Goal: Find specific page/section: Find specific page/section

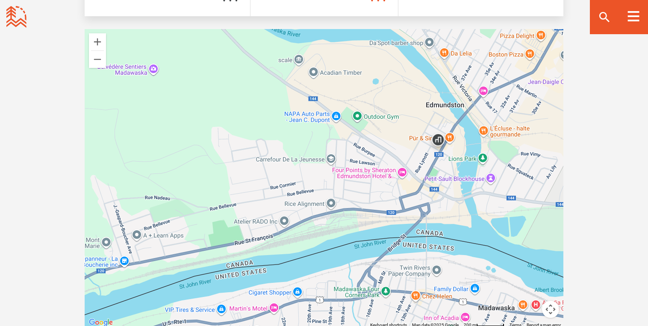
scroll to position [1539, 0]
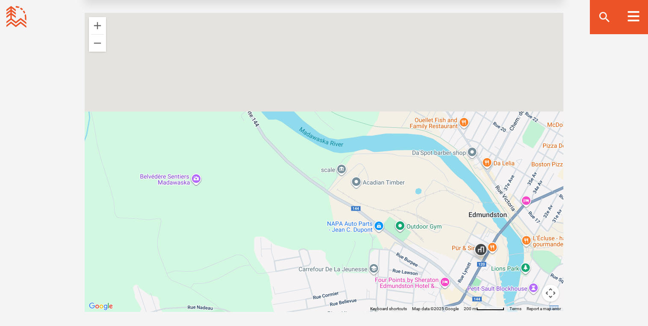
drag, startPoint x: 412, startPoint y: 117, endPoint x: 455, endPoint y: 244, distance: 134.2
click at [455, 244] on div at bounding box center [324, 162] width 479 height 299
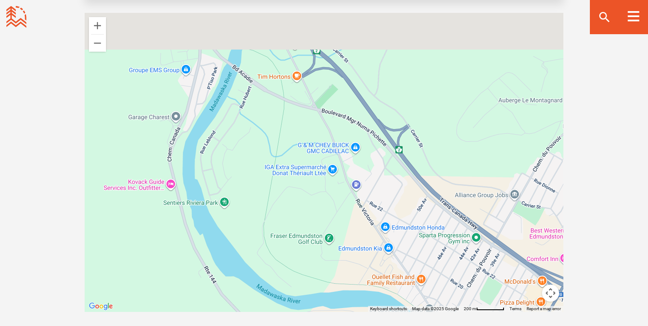
drag, startPoint x: 305, startPoint y: 101, endPoint x: 261, endPoint y: 261, distance: 166.1
click at [262, 260] on div at bounding box center [324, 162] width 479 height 299
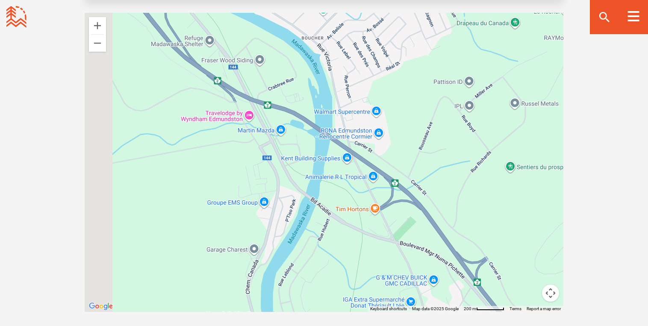
drag, startPoint x: 188, startPoint y: 91, endPoint x: 270, endPoint y: 222, distance: 155.1
click at [270, 222] on div at bounding box center [324, 162] width 479 height 299
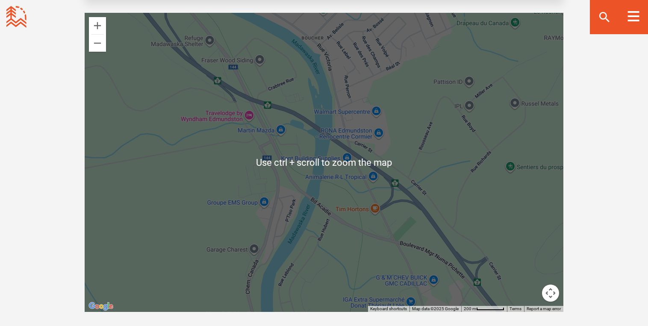
click at [312, 162] on div at bounding box center [324, 162] width 479 height 299
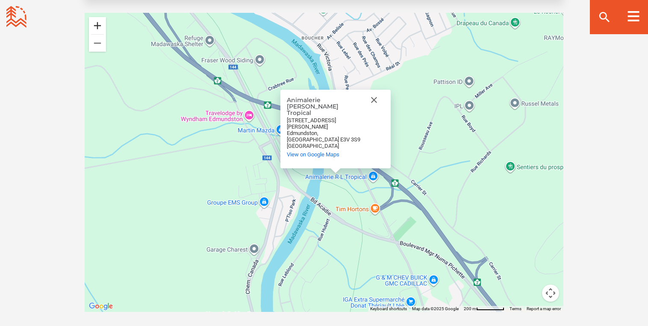
click at [96, 17] on button "Zoom in" at bounding box center [97, 25] width 17 height 17
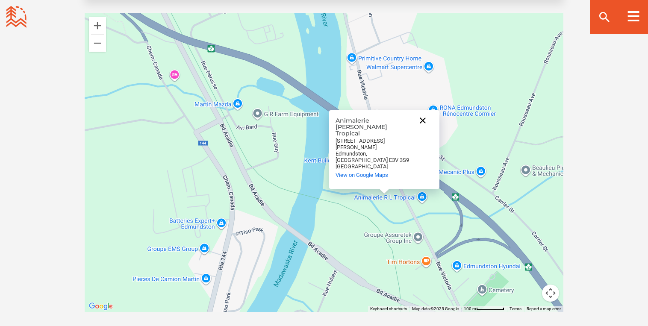
click at [422, 129] on button "Close" at bounding box center [422, 120] width 21 height 21
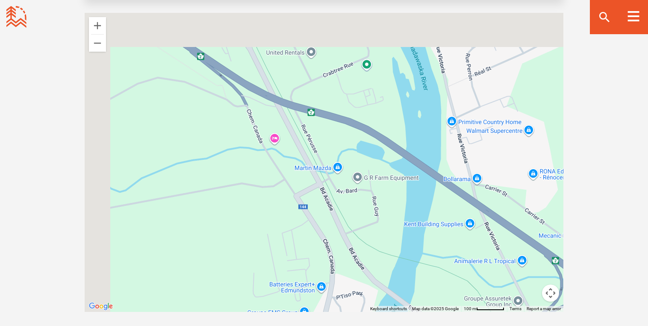
drag, startPoint x: 287, startPoint y: 164, endPoint x: 387, endPoint y: 230, distance: 119.8
click at [387, 230] on div at bounding box center [324, 162] width 479 height 299
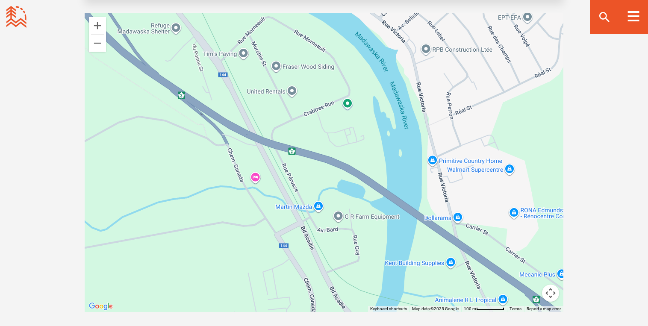
drag, startPoint x: 168, startPoint y: 118, endPoint x: 149, endPoint y: 156, distance: 42.4
click at [149, 157] on div at bounding box center [324, 162] width 479 height 299
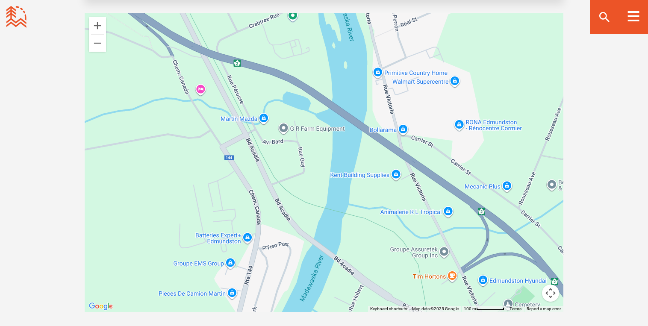
drag, startPoint x: 257, startPoint y: 238, endPoint x: 201, endPoint y: 150, distance: 104.3
click at [201, 150] on div at bounding box center [324, 162] width 479 height 299
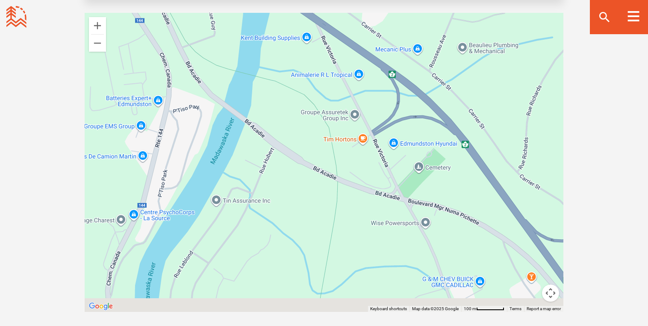
drag, startPoint x: 387, startPoint y: 244, endPoint x: 295, endPoint y: 104, distance: 167.6
click at [295, 104] on div at bounding box center [324, 162] width 479 height 299
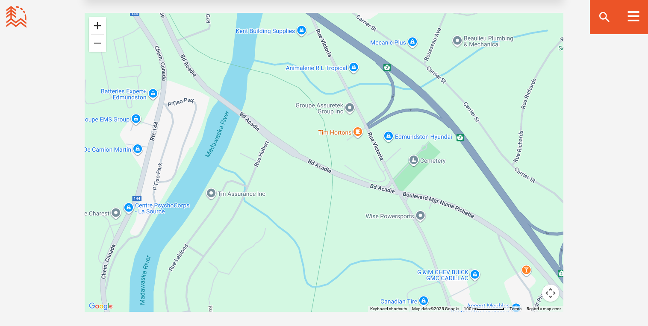
click at [98, 17] on button "Zoom in" at bounding box center [97, 25] width 17 height 17
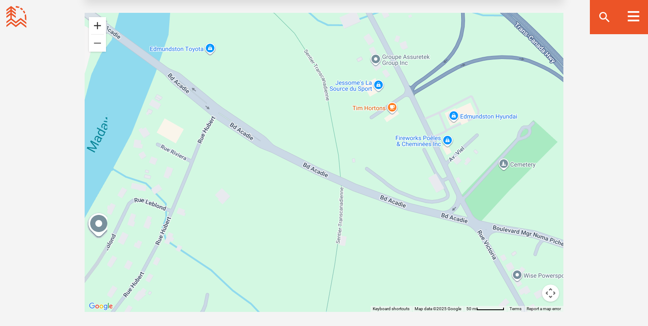
click at [98, 17] on button "Zoom in" at bounding box center [97, 25] width 17 height 17
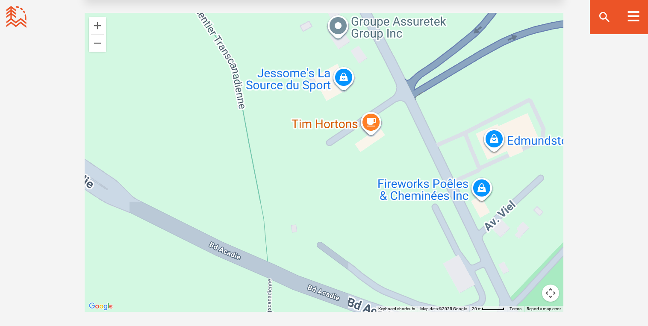
drag, startPoint x: 353, startPoint y: 77, endPoint x: 245, endPoint y: 159, distance: 135.3
click at [245, 159] on div at bounding box center [324, 162] width 479 height 299
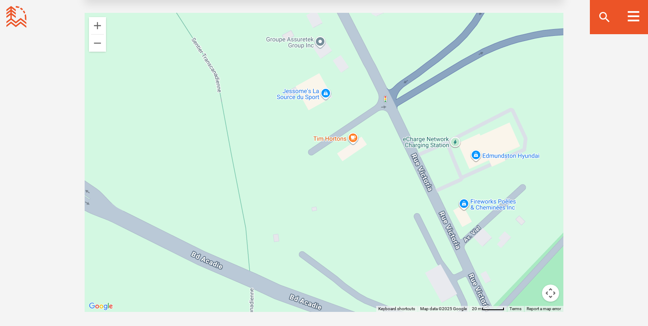
click at [325, 84] on div at bounding box center [324, 162] width 479 height 299
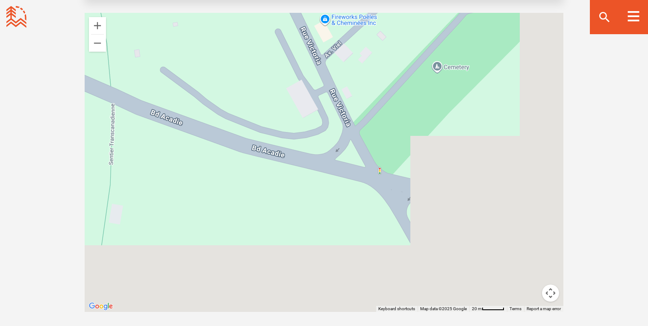
drag, startPoint x: 456, startPoint y: 241, endPoint x: 286, endPoint y: -5, distance: 299.6
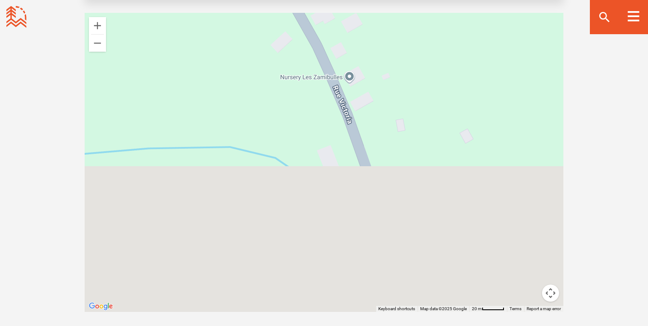
drag, startPoint x: 401, startPoint y: 249, endPoint x: 325, endPoint y: 47, distance: 215.8
click at [326, 48] on div "[PERSON_NAME] La Source du Sport [PERSON_NAME] La Source du Sport [STREET_ADDRE…" at bounding box center [324, 162] width 479 height 299
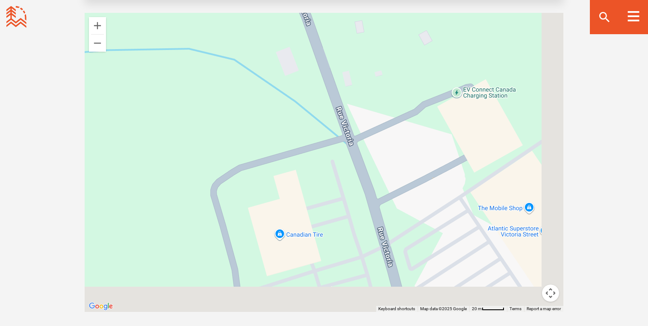
drag, startPoint x: 387, startPoint y: 200, endPoint x: 350, endPoint y: 106, distance: 101.7
click at [350, 106] on div "[PERSON_NAME] La Source du Sport [PERSON_NAME] La Source du Sport [STREET_ADDRE…" at bounding box center [324, 162] width 479 height 299
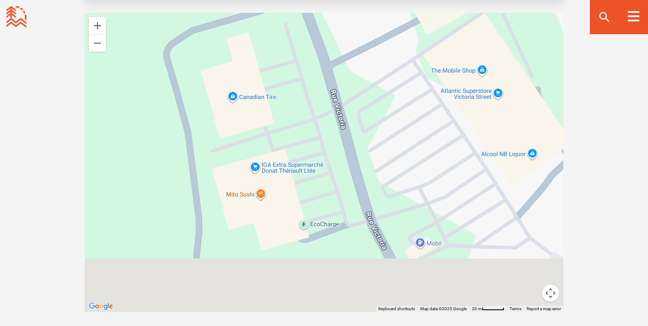
drag, startPoint x: 380, startPoint y: 206, endPoint x: 335, endPoint y: 68, distance: 144.5
click at [335, 68] on div "[PERSON_NAME] La Source du Sport [PERSON_NAME] La Source du Sport [STREET_ADDRE…" at bounding box center [324, 162] width 479 height 299
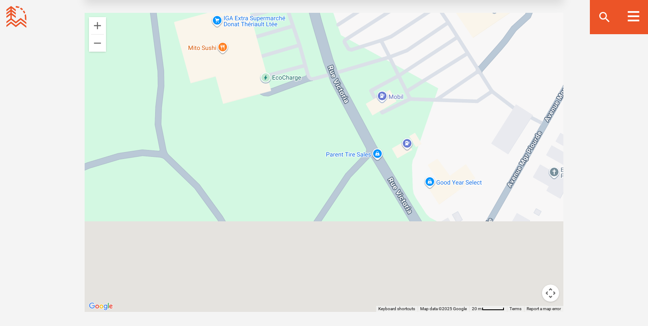
drag, startPoint x: 482, startPoint y: 224, endPoint x: 442, endPoint y: 69, distance: 159.6
click at [442, 69] on div "[PERSON_NAME] La Source du Sport [PERSON_NAME] La Source du Sport [STREET_ADDRE…" at bounding box center [324, 162] width 479 height 299
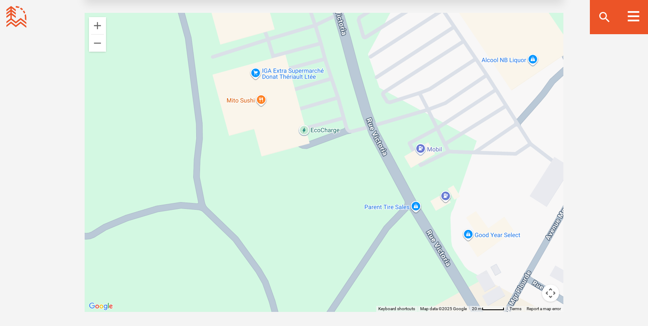
drag, startPoint x: 260, startPoint y: 126, endPoint x: 300, endPoint y: 202, distance: 86.2
click at [300, 200] on div "[PERSON_NAME] La Source du Sport [PERSON_NAME] La Source du Sport [STREET_ADDRE…" at bounding box center [324, 162] width 479 height 299
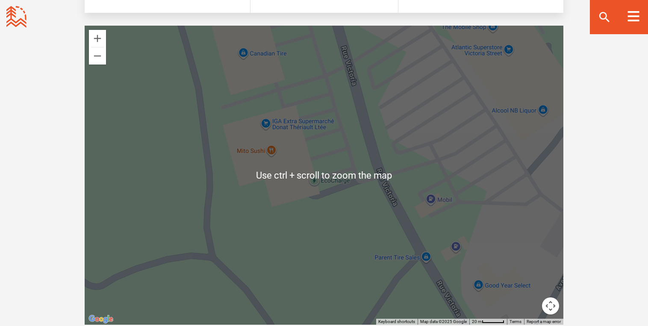
scroll to position [1504, 0]
